Goal: Task Accomplishment & Management: Use online tool/utility

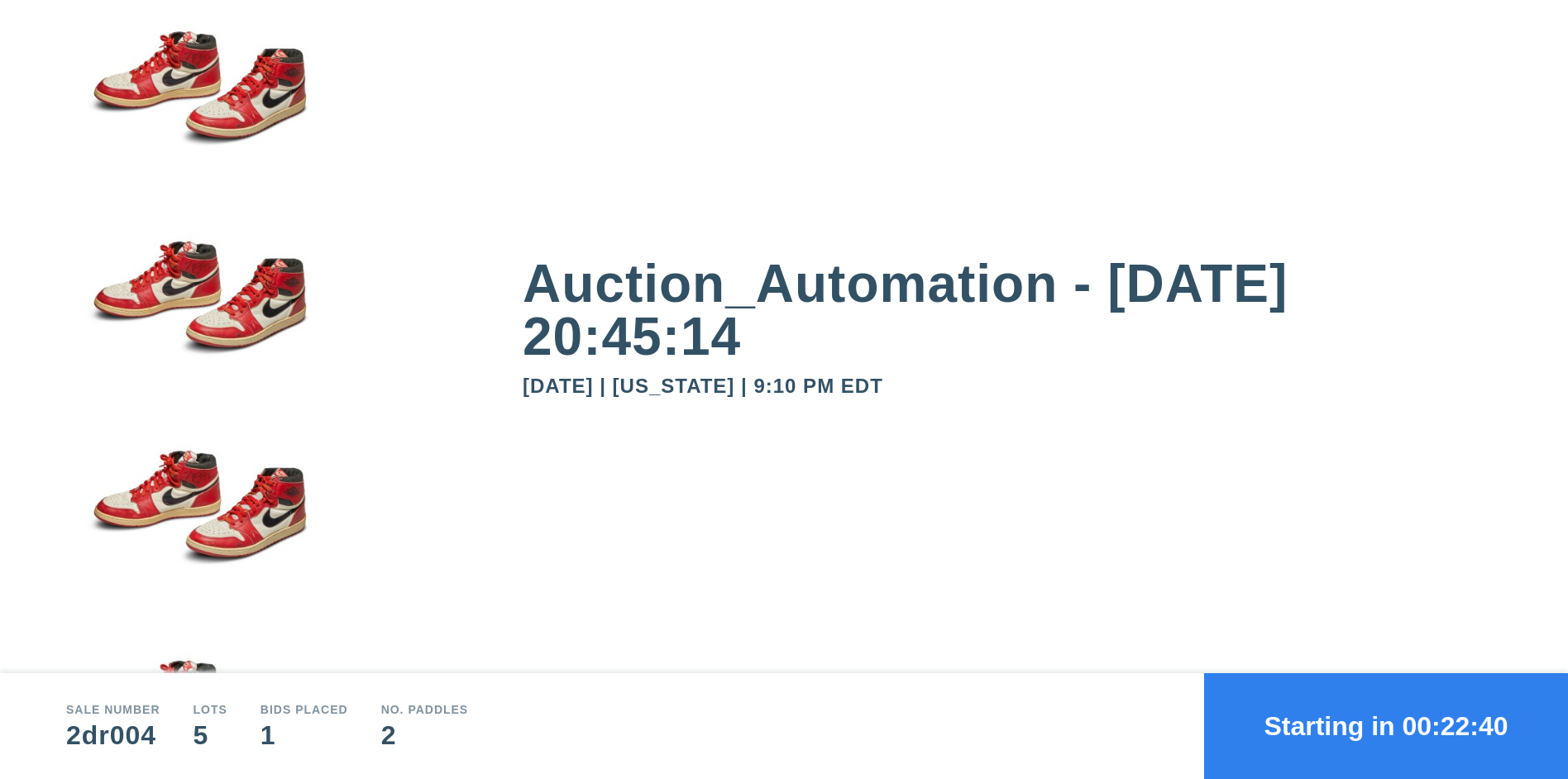
click at [1386, 726] on button "Starting in 00:22:40" at bounding box center [1386, 726] width 364 height 106
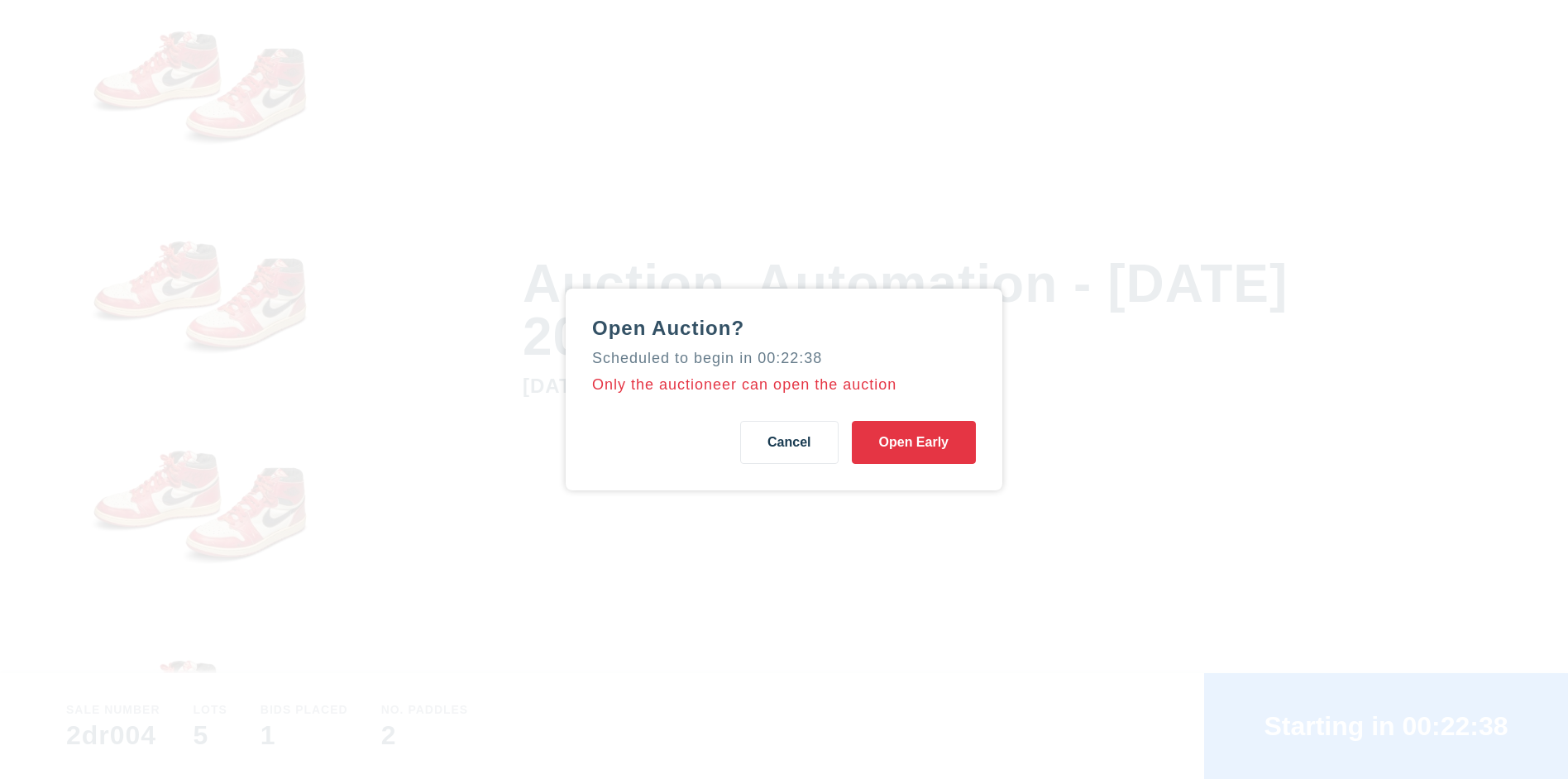
click at [913, 442] on button "Open Early" at bounding box center [914, 442] width 124 height 43
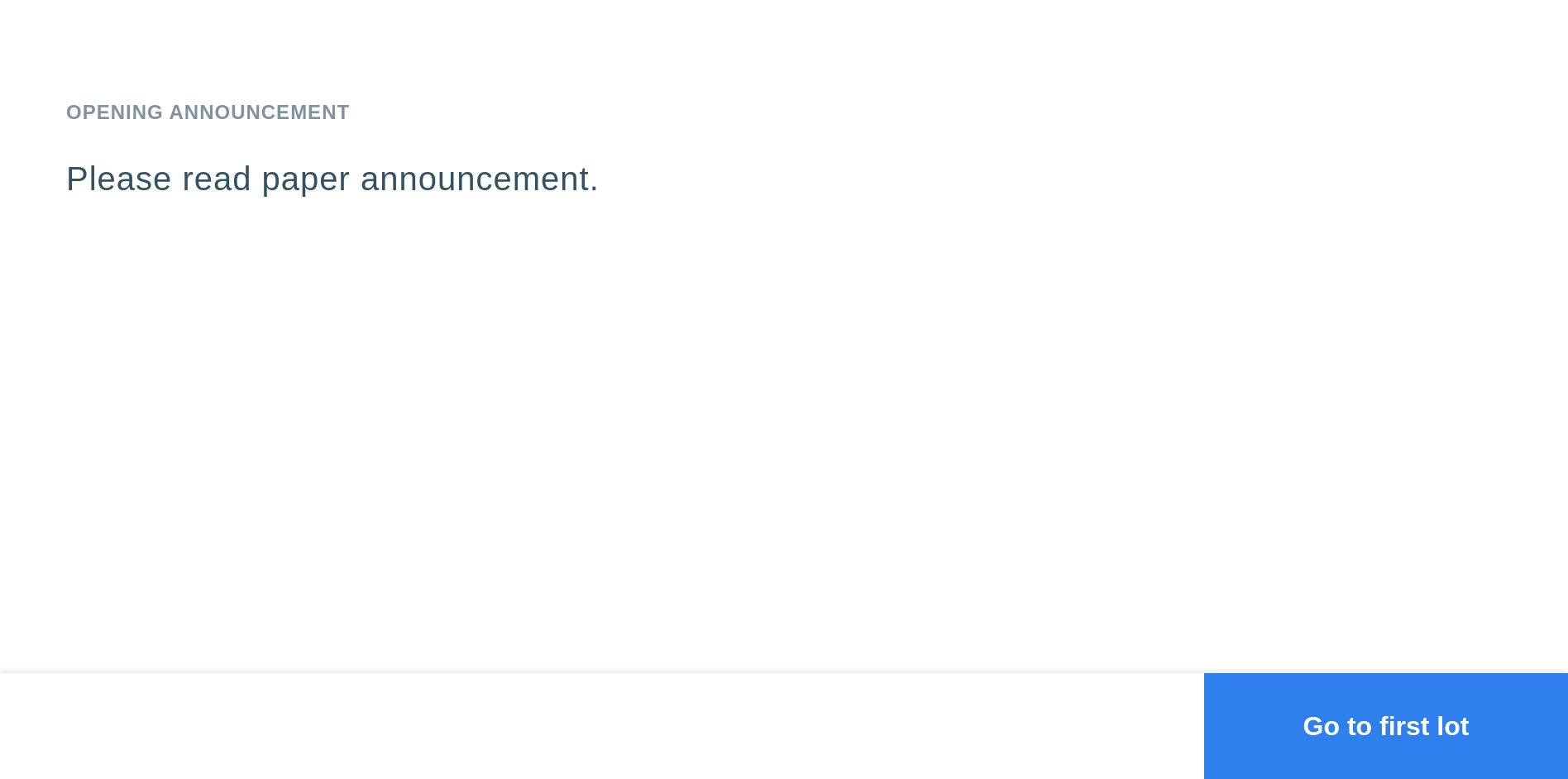
click at [1386, 726] on button "Go to first lot" at bounding box center [1386, 726] width 364 height 106
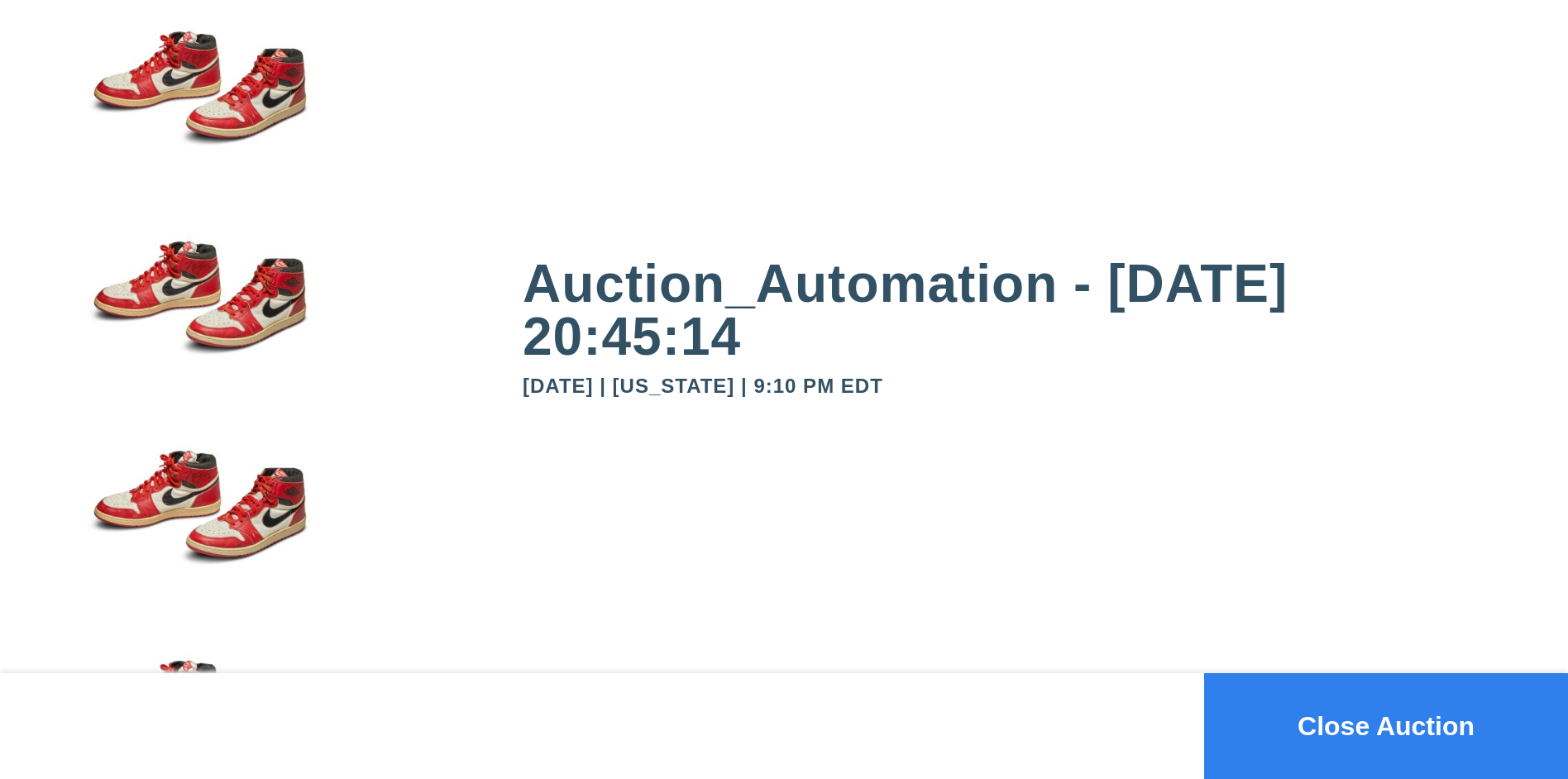
click at [1386, 726] on button "Close Auction" at bounding box center [1386, 726] width 364 height 106
